Goal: Information Seeking & Learning: Learn about a topic

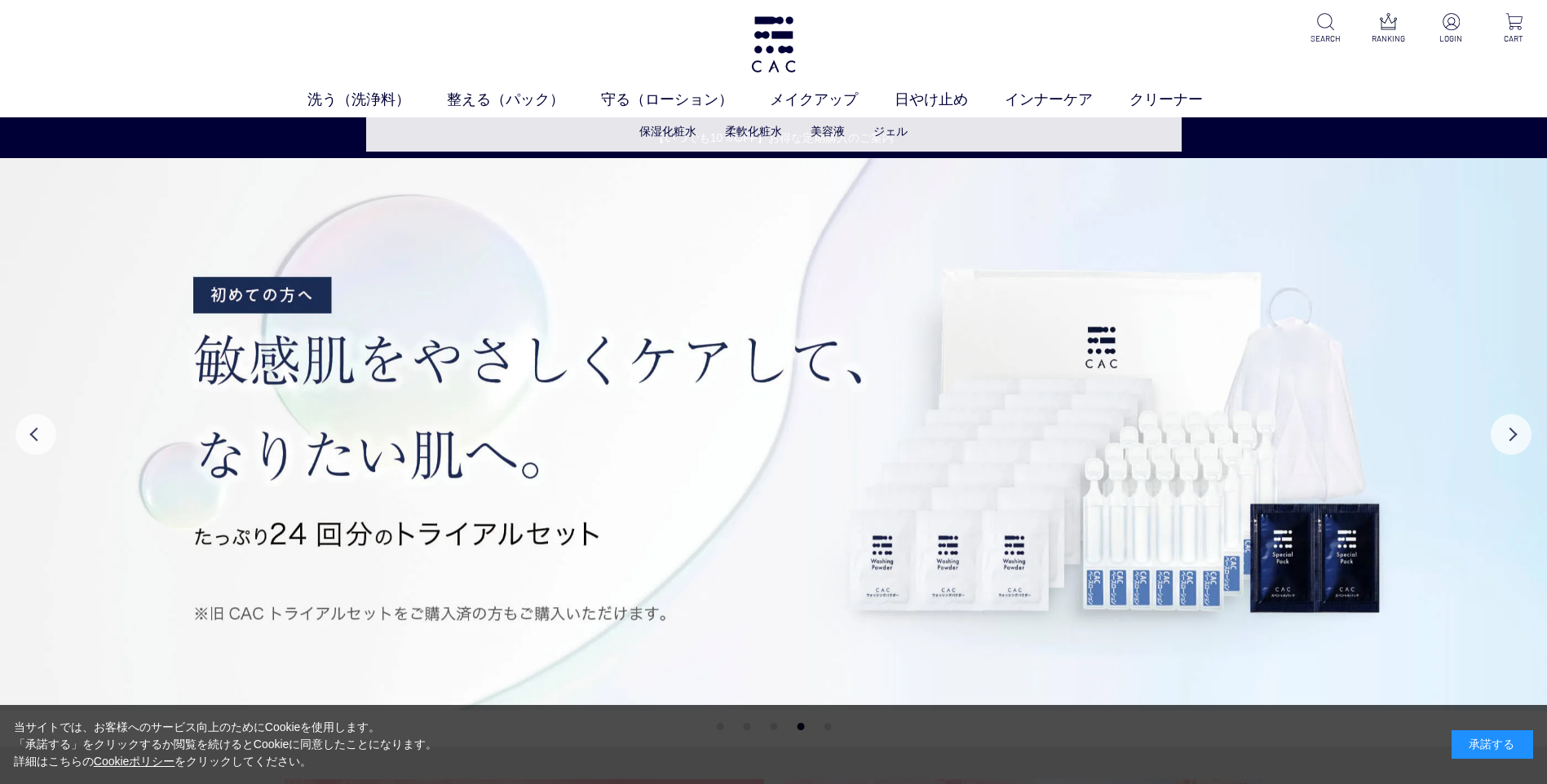
click at [810, 129] on li "柔軟化粧水" at bounding box center [768, 131] width 86 height 17
click at [832, 133] on link "美容液" at bounding box center [828, 131] width 35 height 13
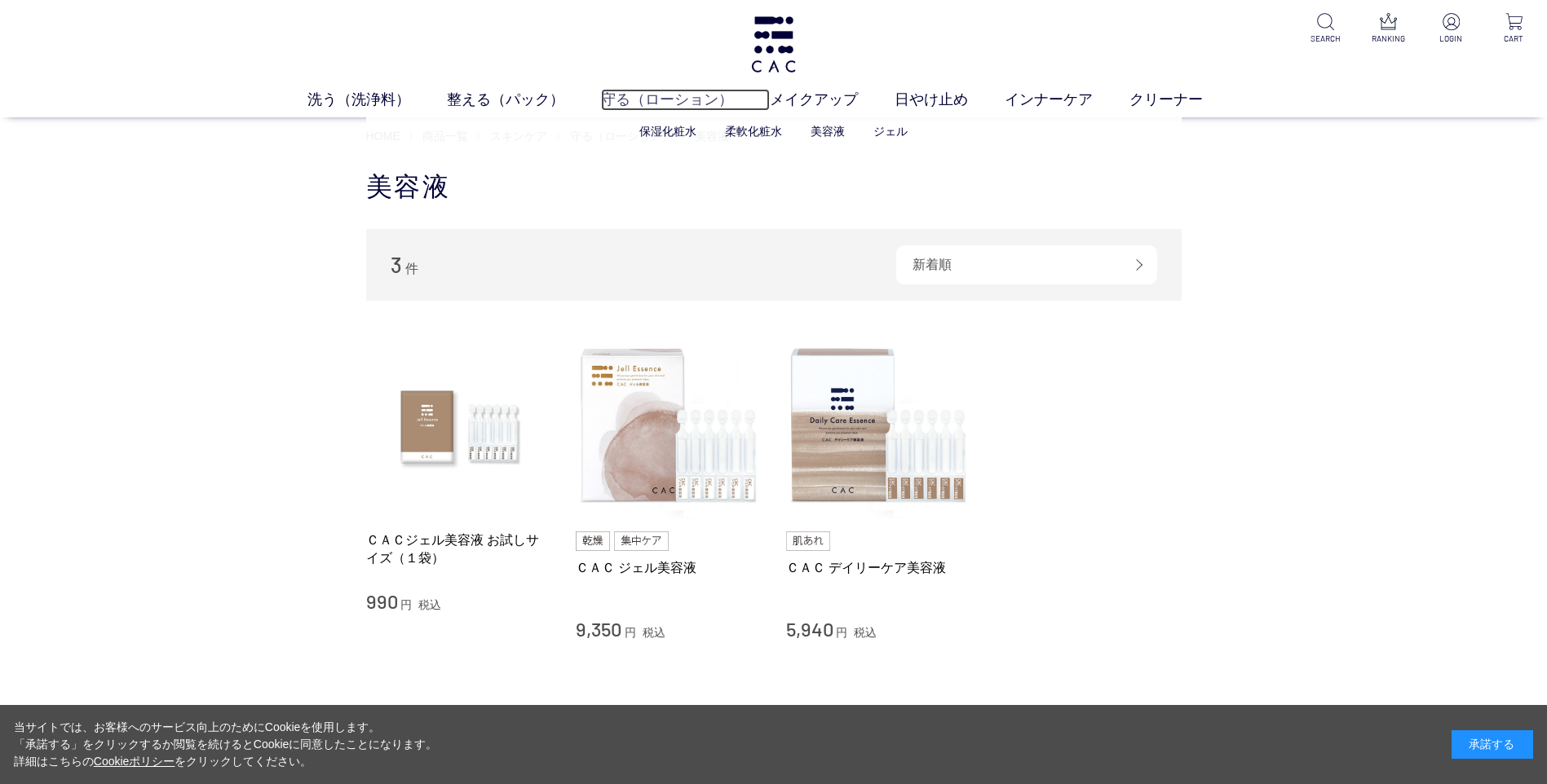
click at [637, 98] on link "守る（ローション）" at bounding box center [686, 100] width 169 height 22
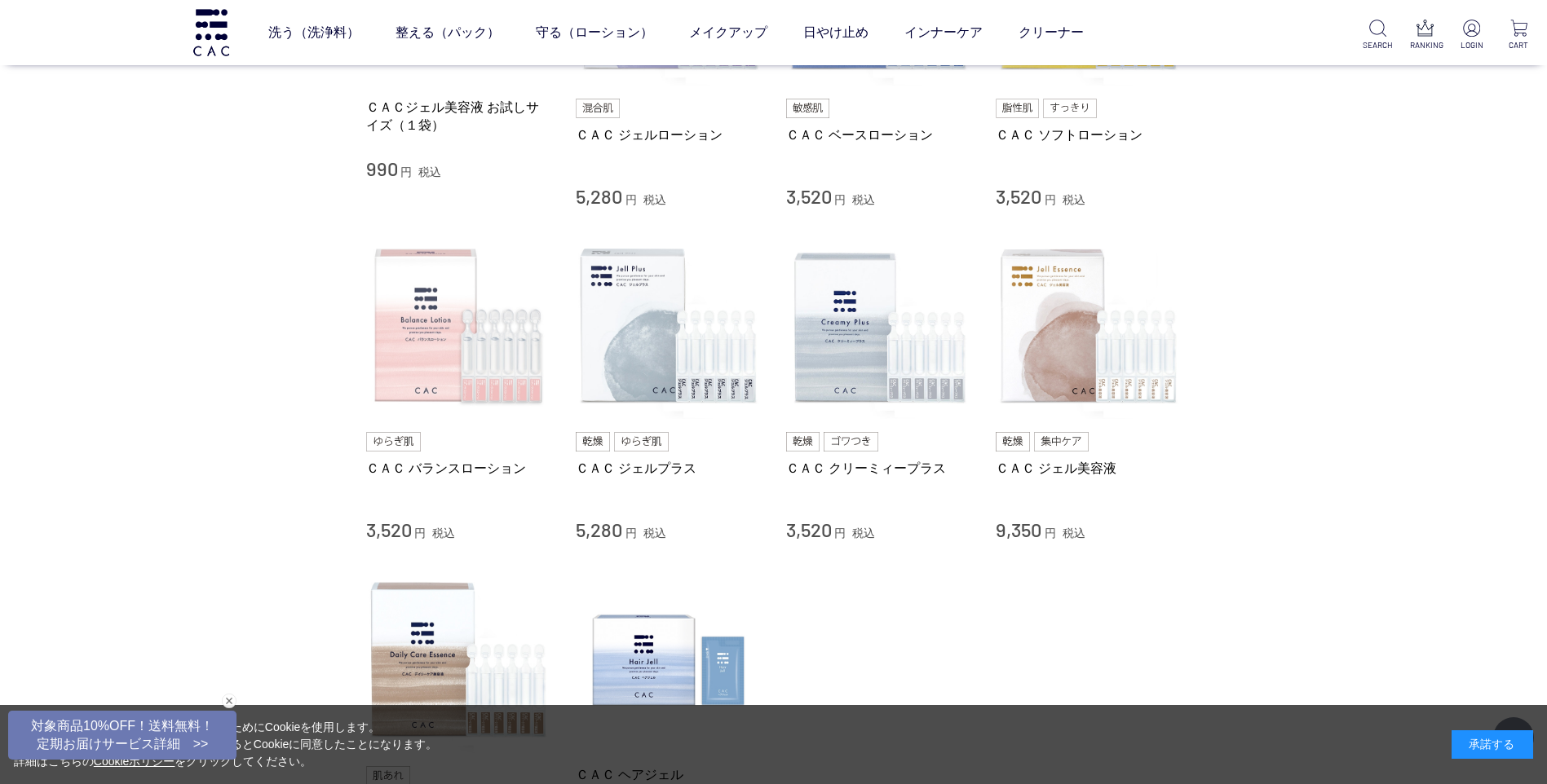
scroll to position [407, 0]
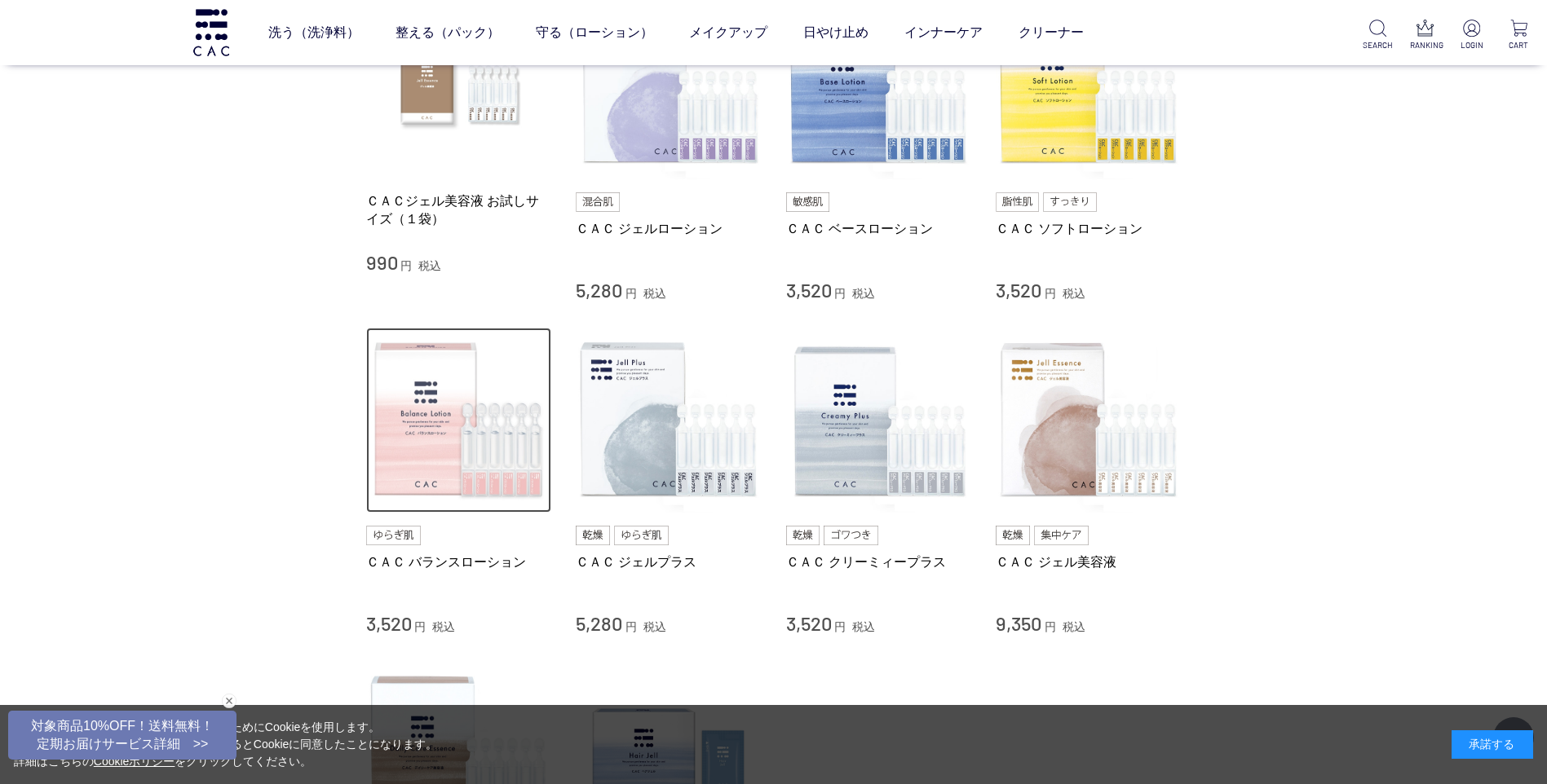
click at [440, 407] on img at bounding box center [459, 420] width 186 height 186
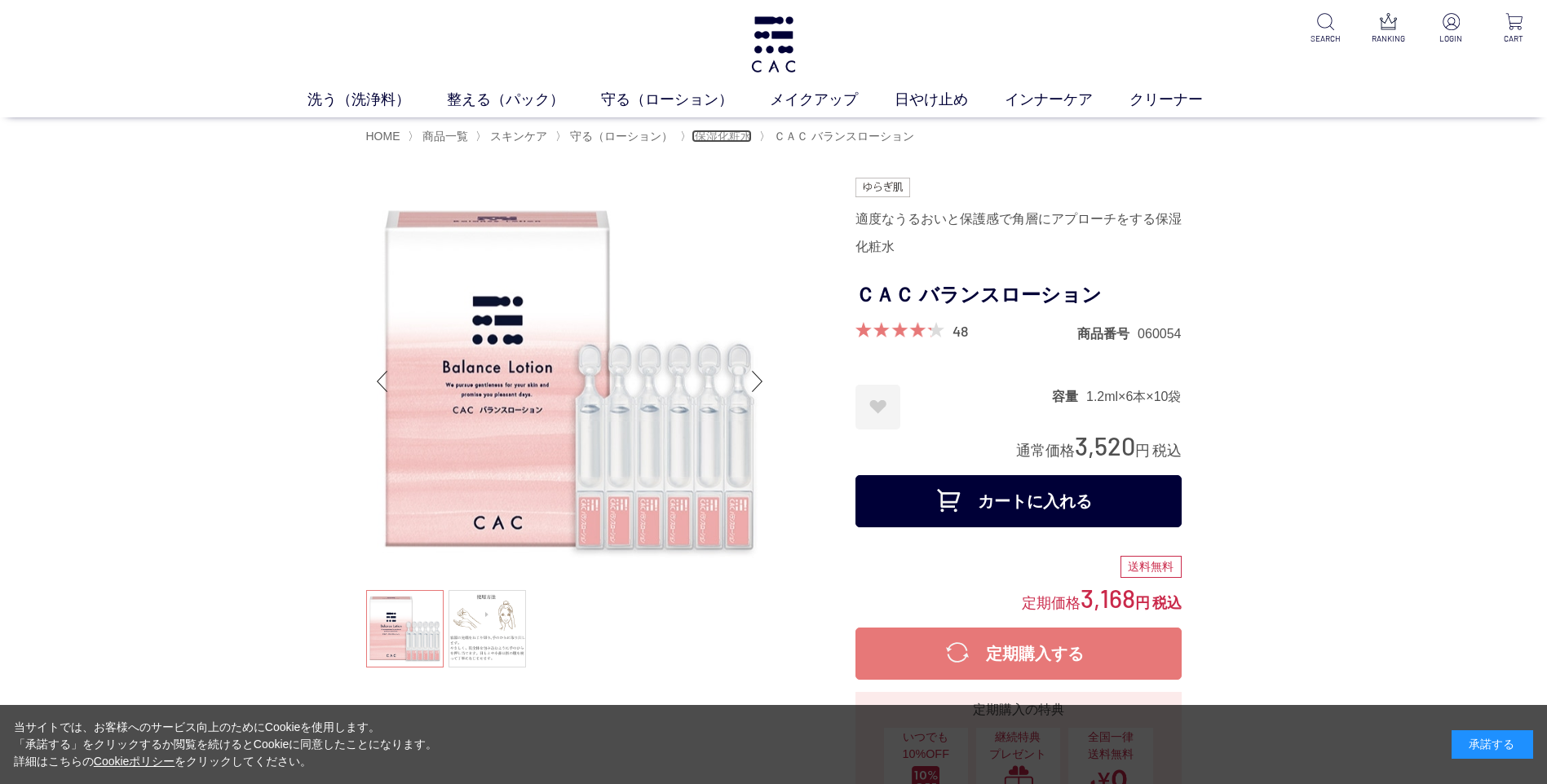
click at [729, 139] on span "保湿化粧水" at bounding box center [723, 136] width 57 height 13
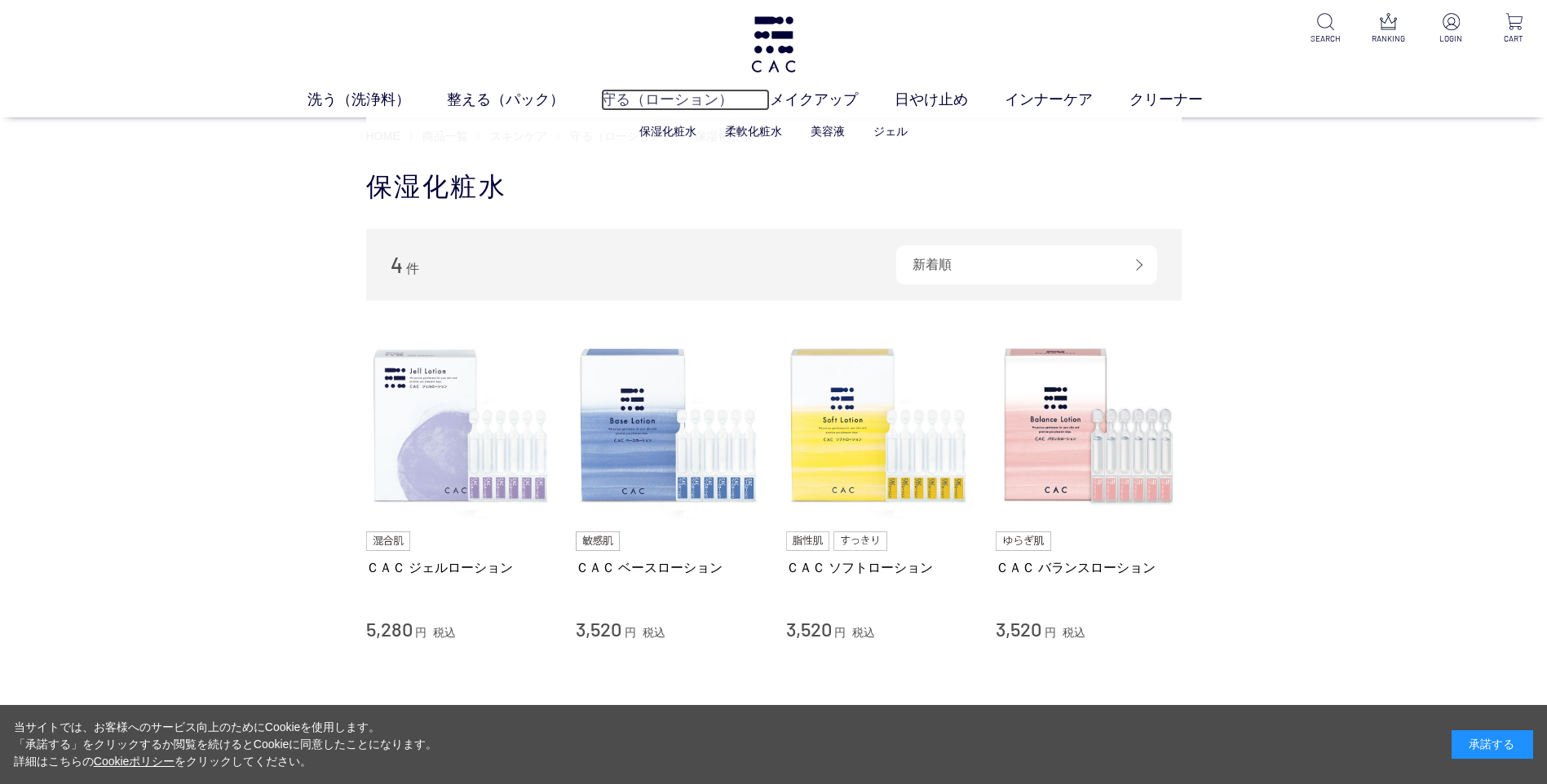
click at [671, 98] on link "守る（ローション）" at bounding box center [686, 100] width 169 height 22
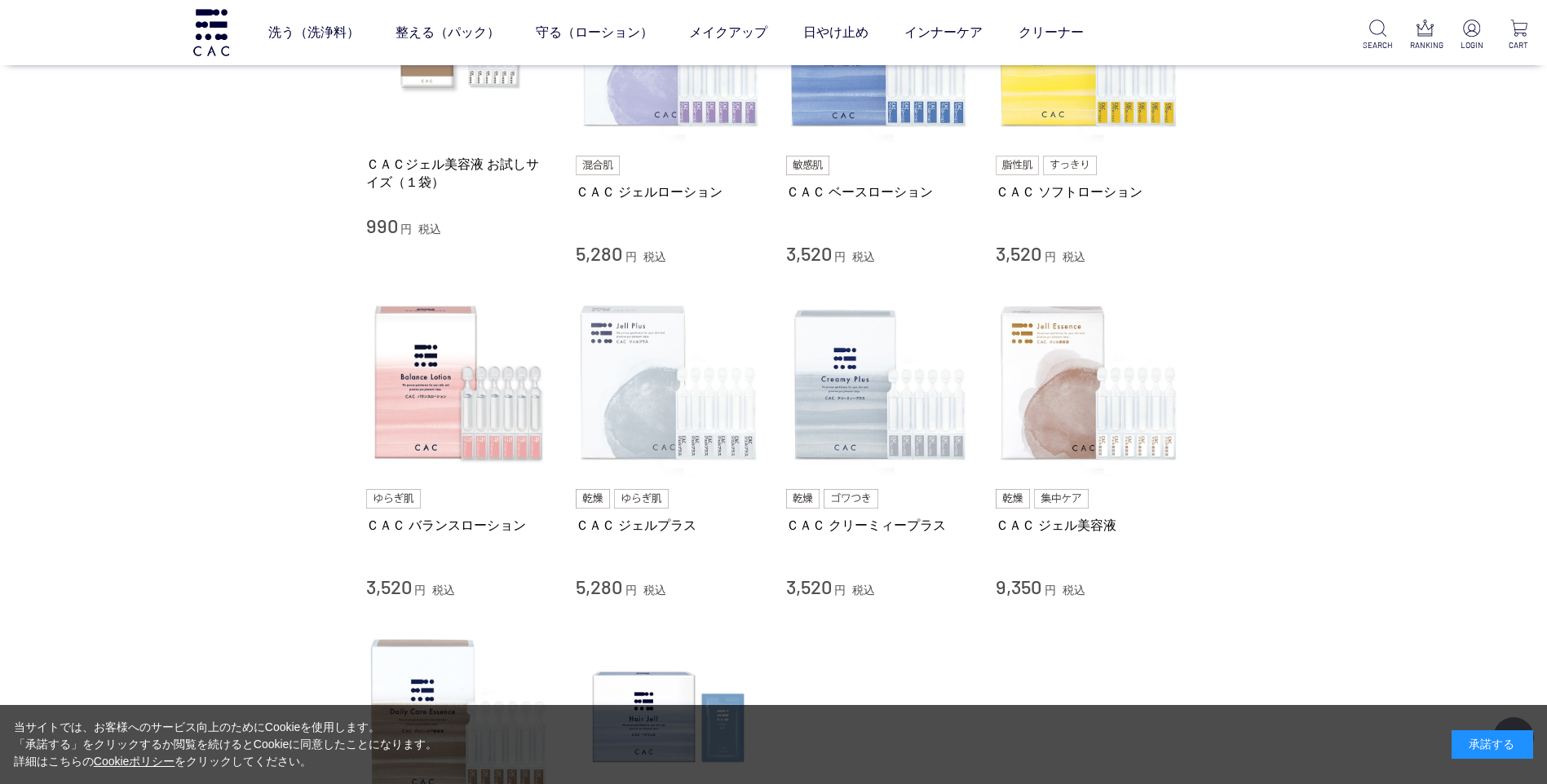
scroll to position [326, 0]
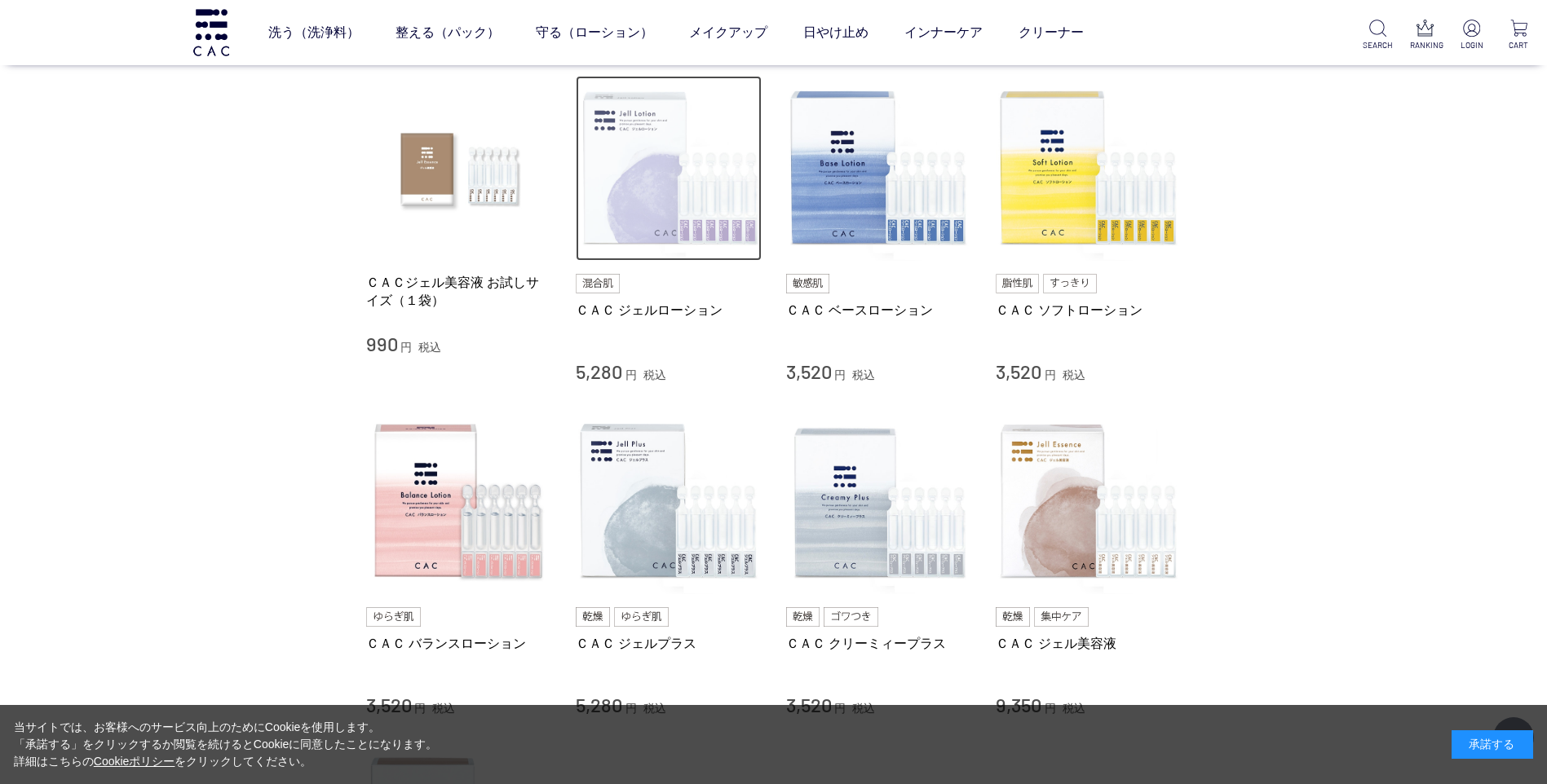
click at [641, 187] on img at bounding box center [669, 168] width 186 height 186
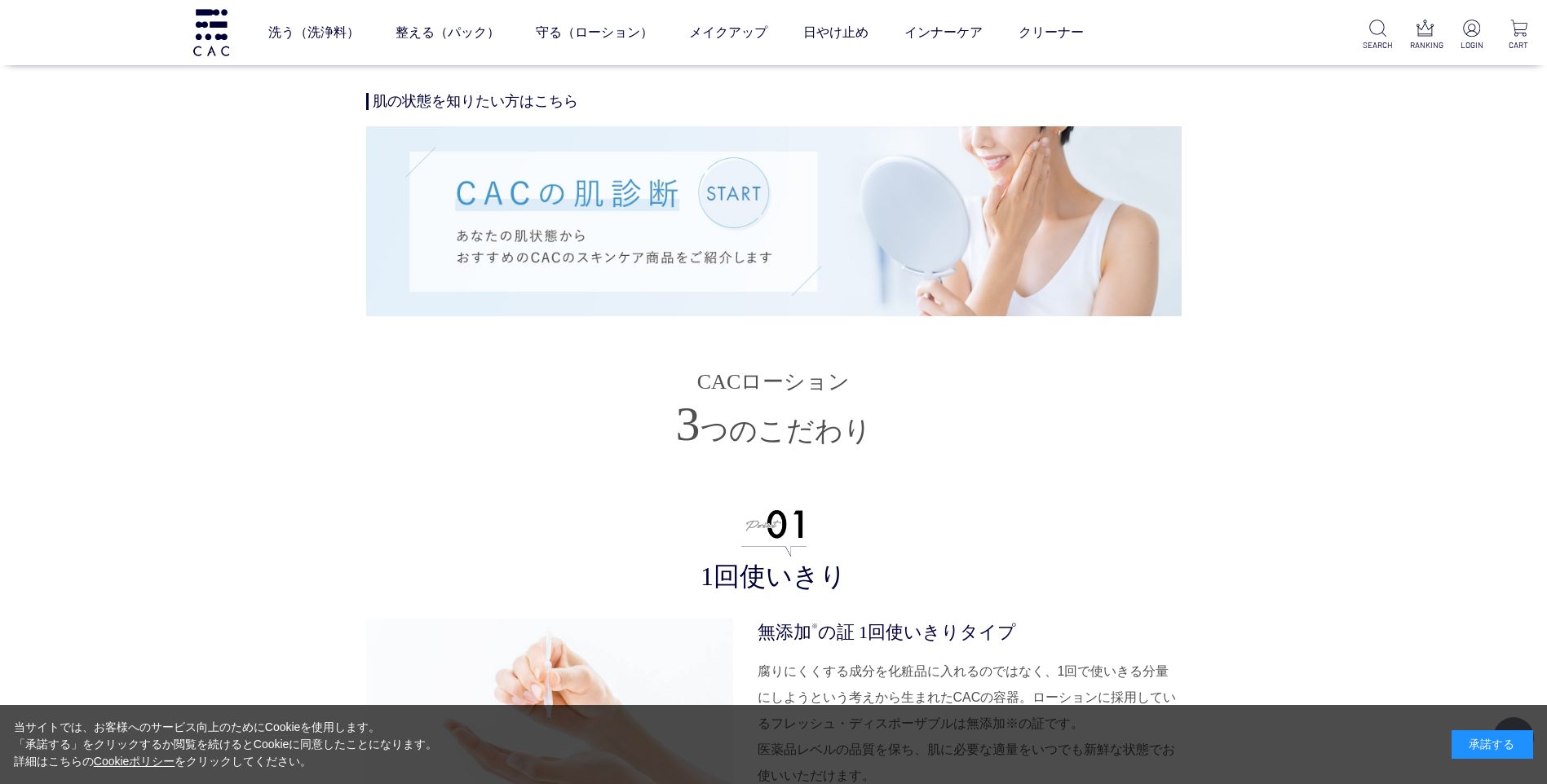
scroll to position [3586, 0]
